Goal: Information Seeking & Learning: Learn about a topic

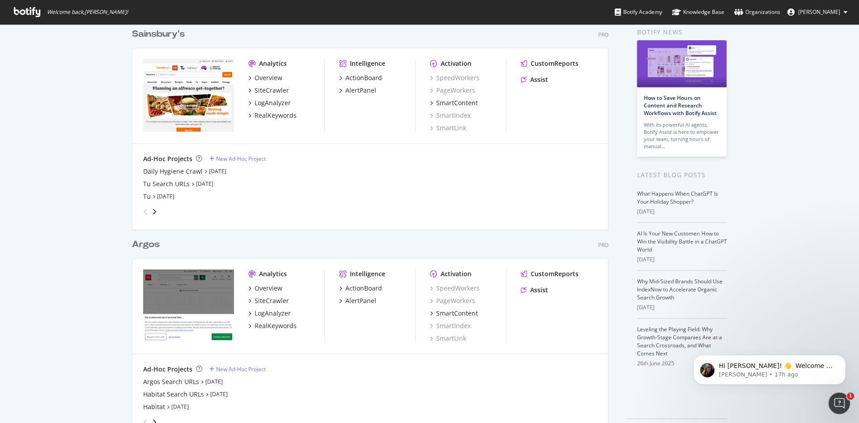
scroll to position [68, 0]
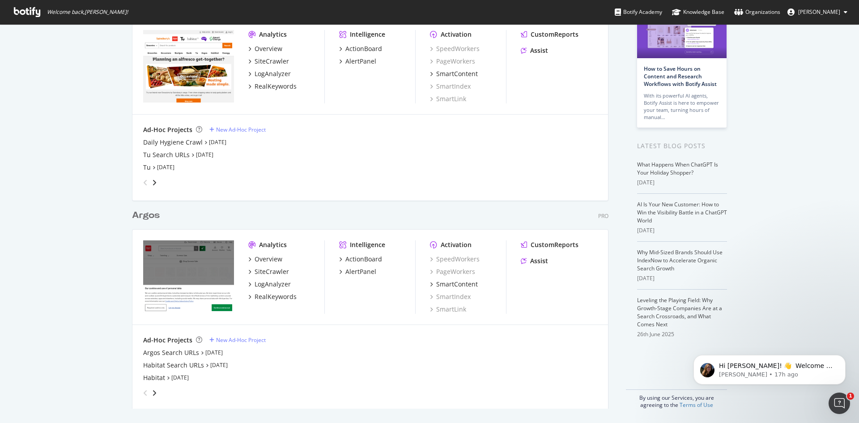
click at [121, 297] on div "My Web Properties Most recent crawl Sainsbury's Pro Analytics Overview SiteCraw…" at bounding box center [429, 189] width 859 height 467
click at [330, 316] on div "Analytics Overview SiteCrawler LogAnalyzer RealKeywords Intelligence ActionBoar…" at bounding box center [370, 277] width 476 height 95
click at [159, 340] on div "Ad-Hoc Projects" at bounding box center [167, 340] width 49 height 9
click at [146, 215] on div "Argos" at bounding box center [146, 215] width 28 height 13
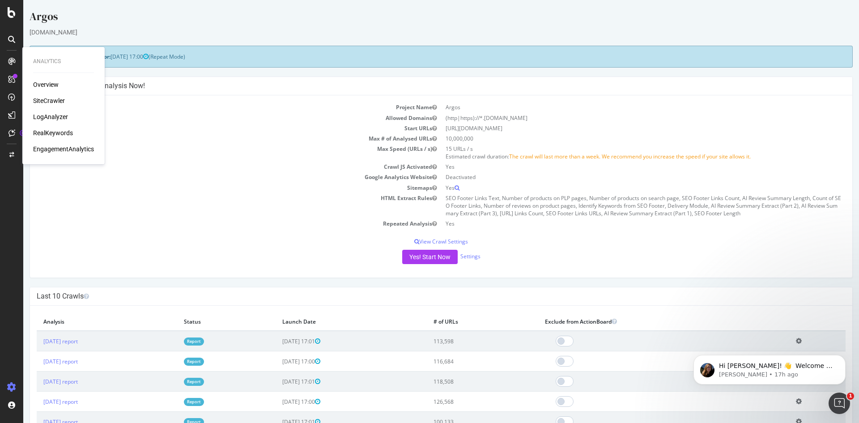
click at [162, 182] on td "Google Analytics Website" at bounding box center [239, 177] width 405 height 10
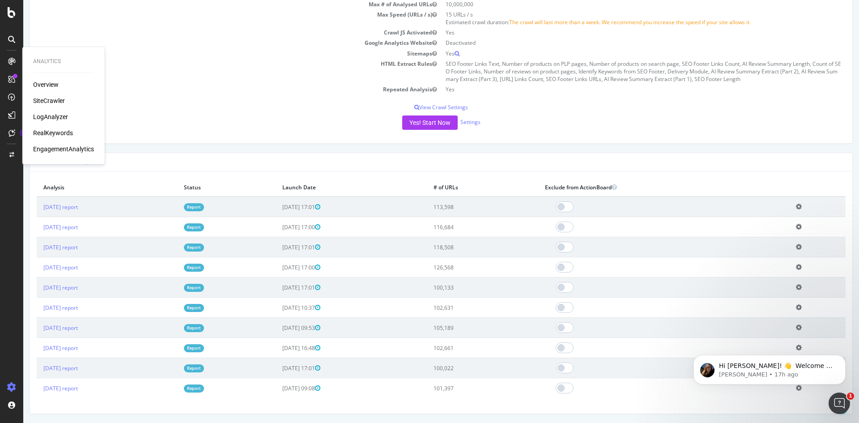
drag, startPoint x: 493, startPoint y: 210, endPoint x: 448, endPoint y: 209, distance: 45.2
click at [448, 209] on tr "[DATE] report Report [DATE] 17:01 113,598 Add name Delete analysis" at bounding box center [441, 206] width 809 height 21
click at [520, 205] on td "113,598" at bounding box center [482, 206] width 111 height 21
click at [841, 359] on icon "Dismiss notification" at bounding box center [843, 357] width 5 height 5
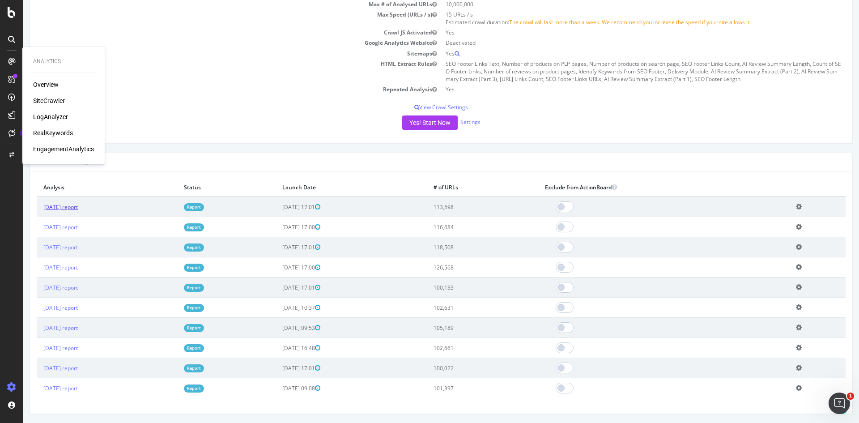
click at [78, 207] on link "[DATE] report" at bounding box center [60, 207] width 34 height 8
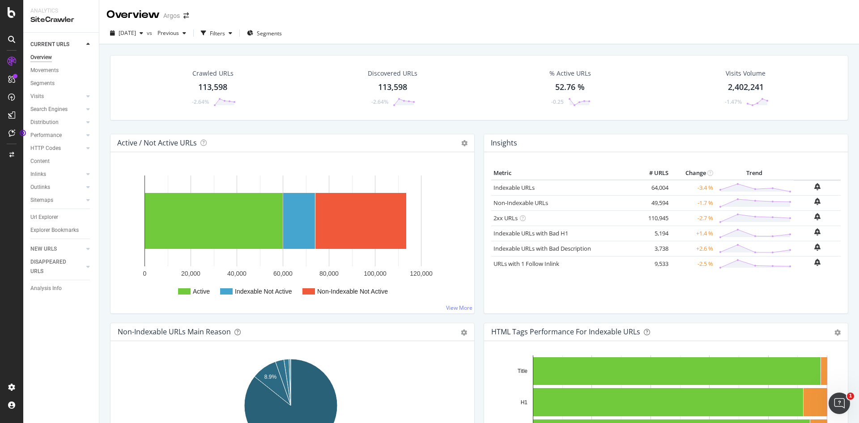
drag, startPoint x: 63, startPoint y: 171, endPoint x: 98, endPoint y: 214, distance: 55.7
click at [63, 171] on link "Inlinks" at bounding box center [56, 174] width 53 height 9
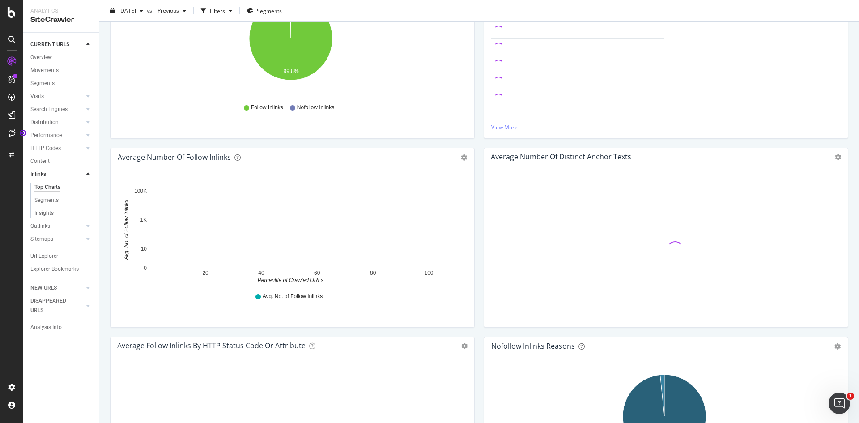
scroll to position [296, 0]
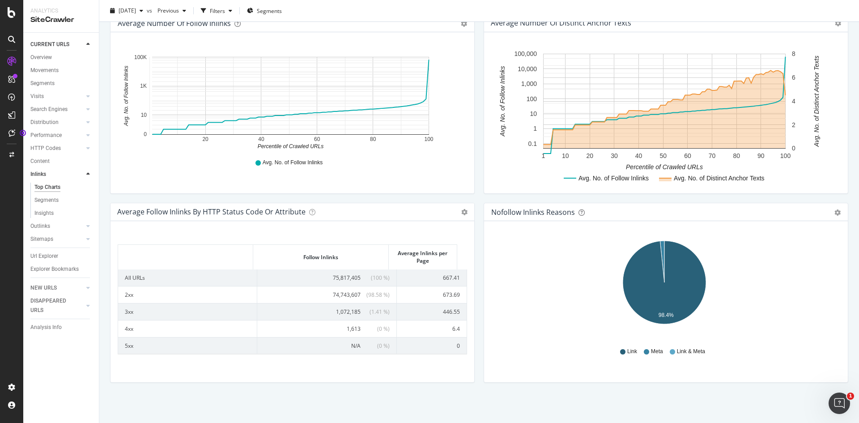
drag, startPoint x: 344, startPoint y: 330, endPoint x: 304, endPoint y: 401, distance: 81.4
click at [304, 401] on div "Total Number of Follow Inlinks 75,817,405 -3.1 % View Details Average Follow In…" at bounding box center [479, 87] width 739 height 670
click at [337, 314] on span "1,072,185" at bounding box center [348, 312] width 25 height 8
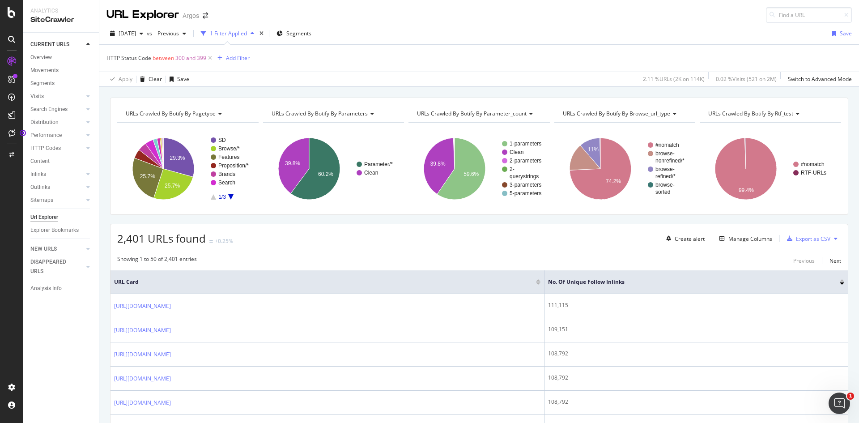
drag, startPoint x: 612, startPoint y: 276, endPoint x: 352, endPoint y: 280, distance: 260.5
click at [352, 280] on th "URL Card" at bounding box center [328, 282] width 434 height 24
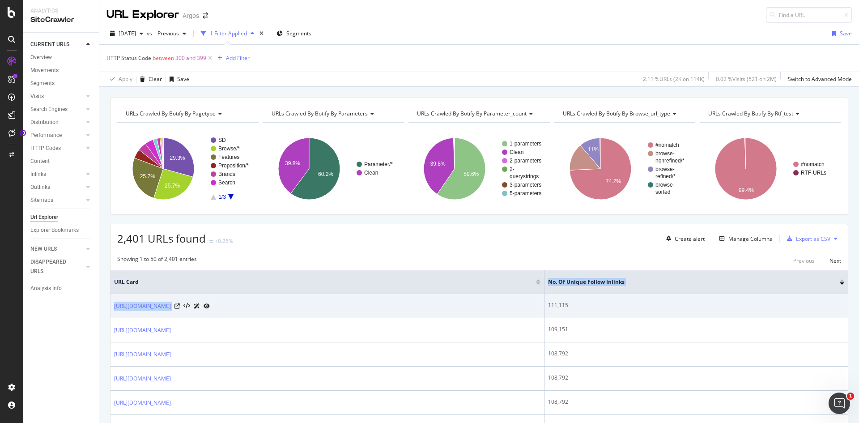
drag, startPoint x: 615, startPoint y: 282, endPoint x: 377, endPoint y: 300, distance: 239.3
